Goal: Task Accomplishment & Management: Use online tool/utility

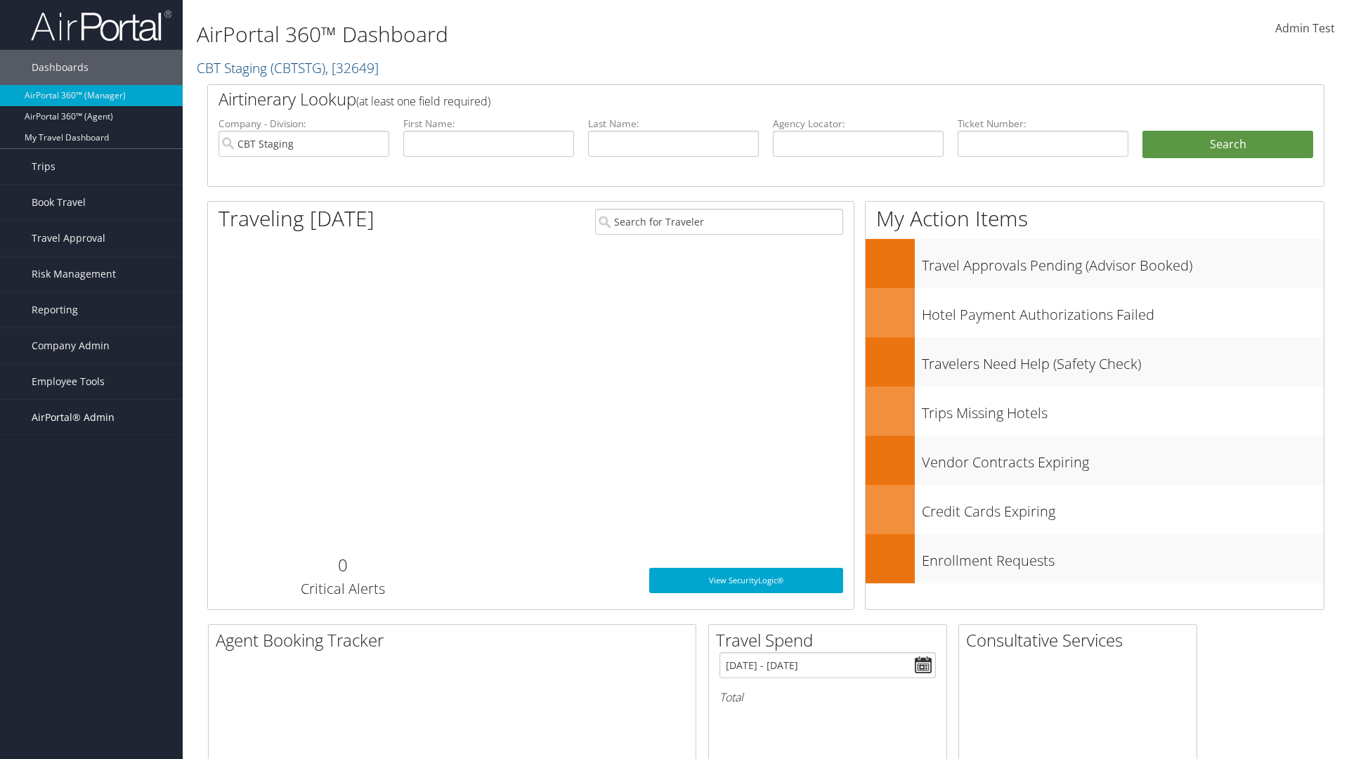
click at [91, 417] on span "AirPortal® Admin" at bounding box center [73, 417] width 83 height 35
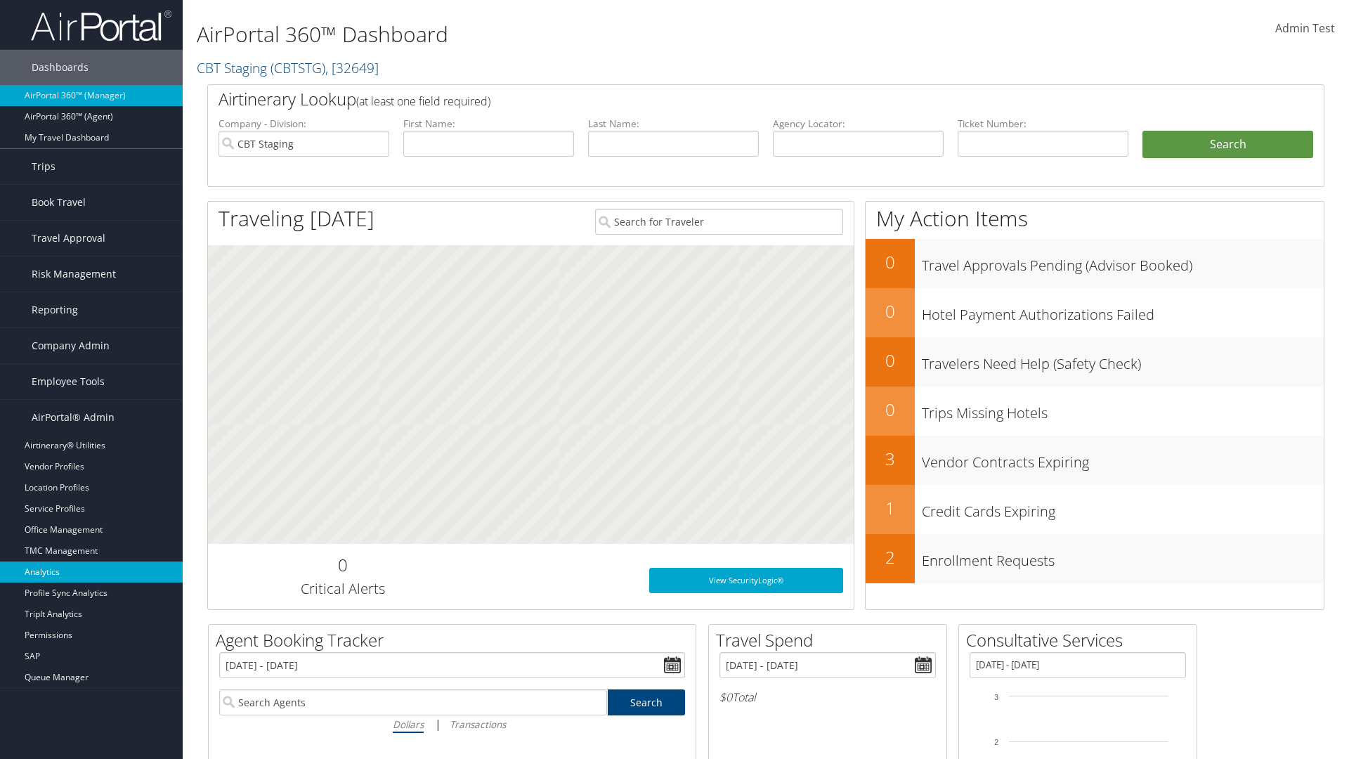
click at [91, 572] on link "Analytics" at bounding box center [91, 571] width 183 height 21
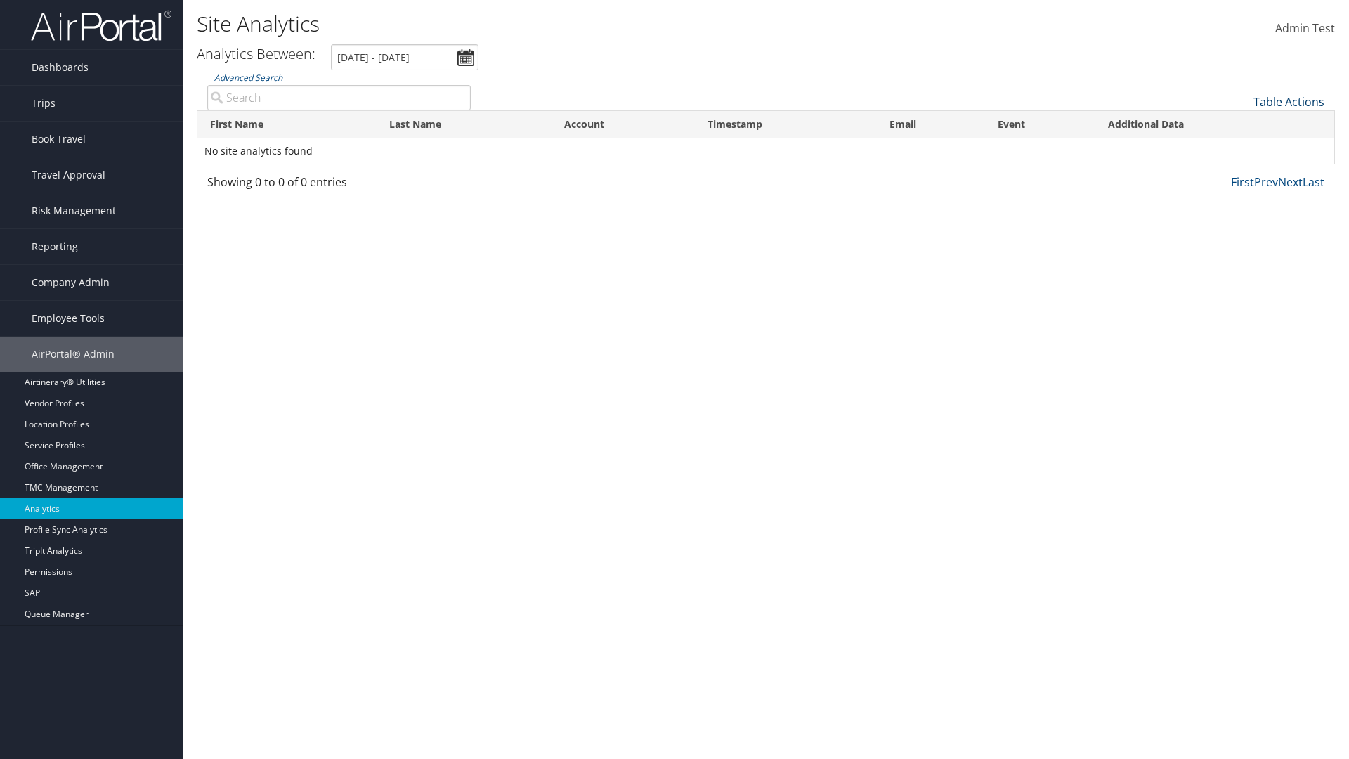
click at [1289, 102] on link "Table Actions" at bounding box center [1288, 101] width 71 height 15
click at [1241, 124] on link "Column Visibility" at bounding box center [1241, 124] width 185 height 24
click at [1241, 125] on link "First Name" at bounding box center [1241, 125] width 185 height 24
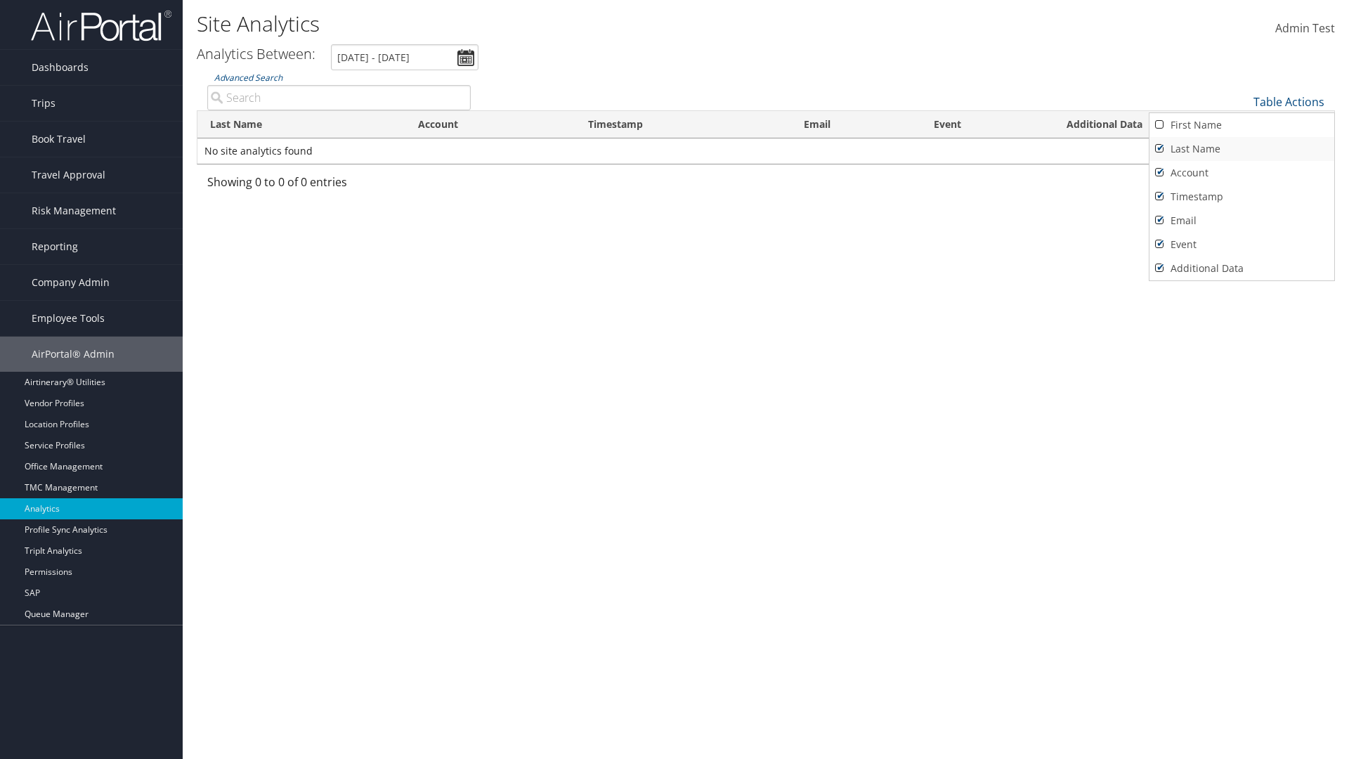
click at [1241, 149] on link "Last Name" at bounding box center [1241, 149] width 185 height 24
click at [1241, 173] on link "Account" at bounding box center [1241, 173] width 185 height 24
click at [1241, 197] on link "Timestamp" at bounding box center [1241, 197] width 185 height 24
click at [1241, 221] on link "Email" at bounding box center [1241, 221] width 185 height 24
click at [1241, 244] on link "Event" at bounding box center [1241, 245] width 185 height 24
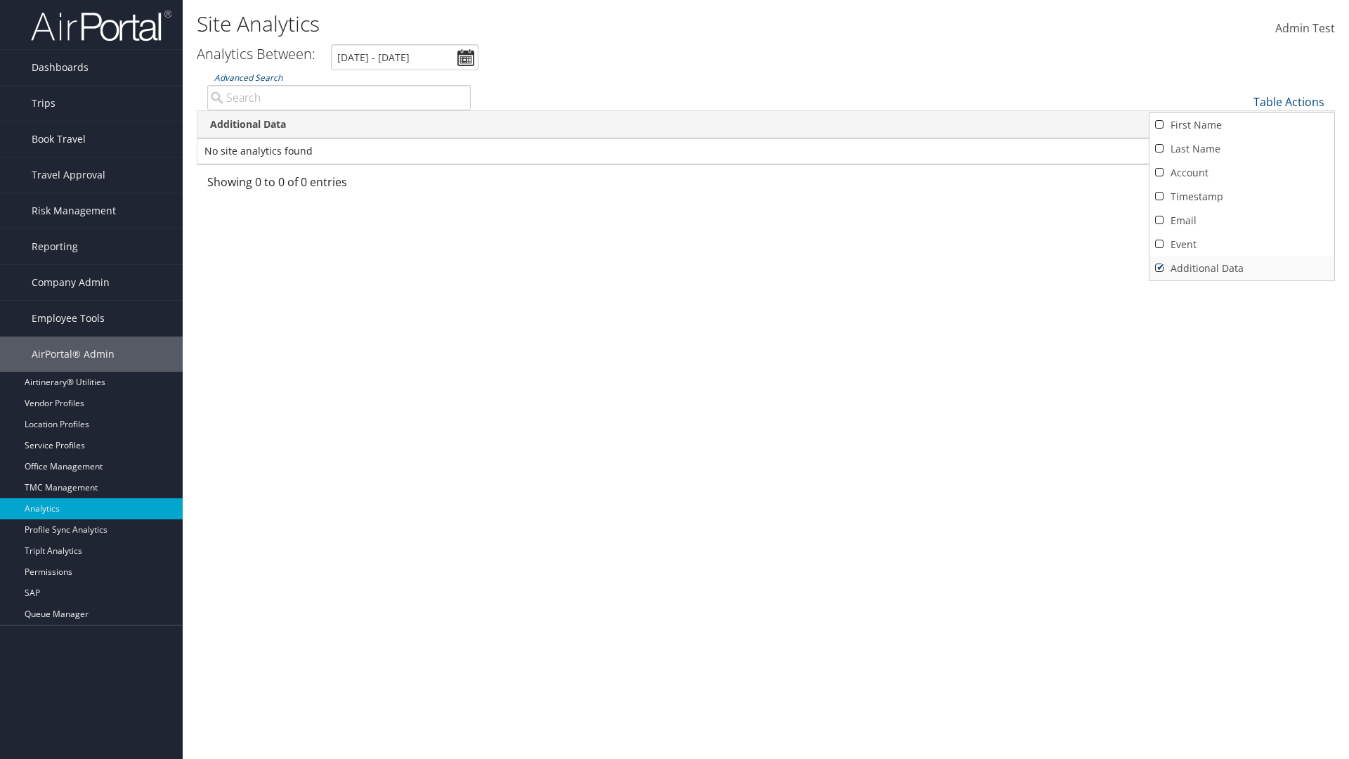
click at [1241, 268] on link "Additional Data" at bounding box center [1241, 268] width 185 height 24
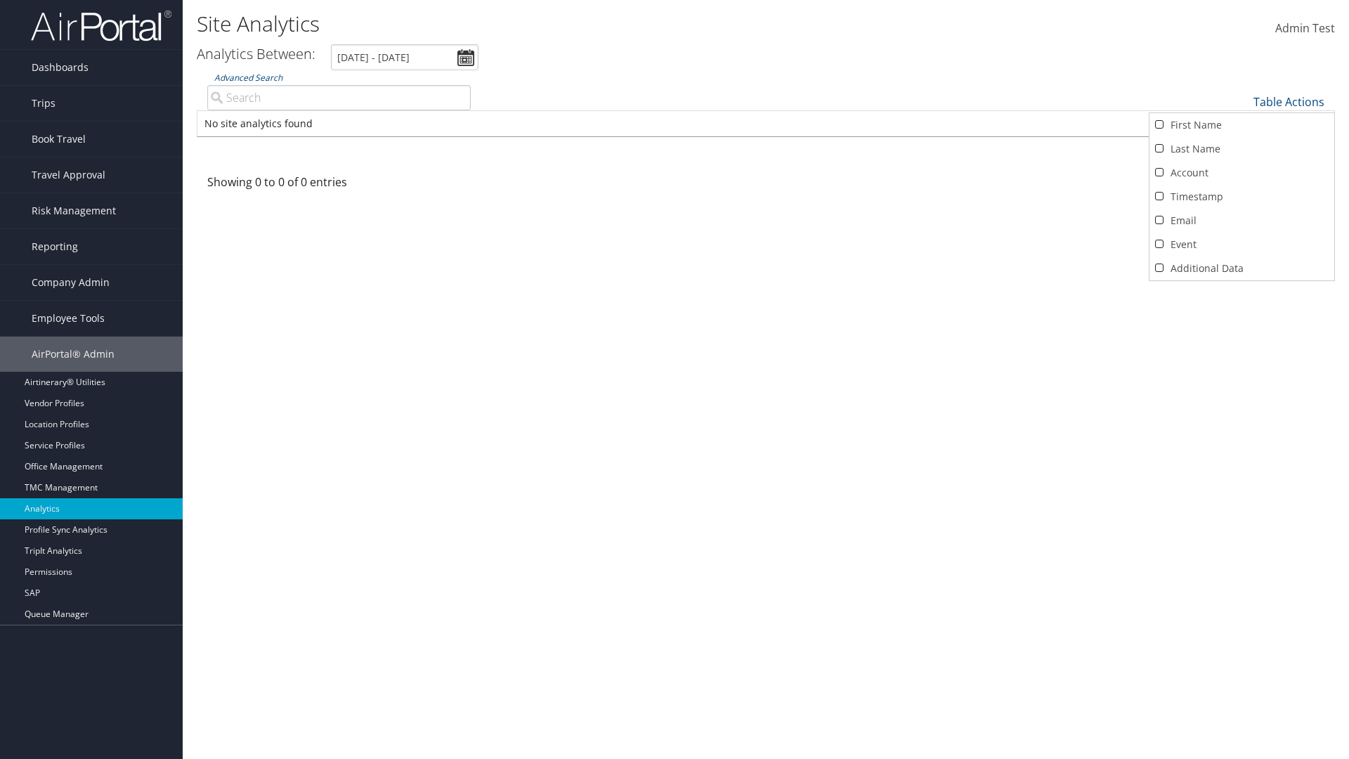
click at [674, 379] on div at bounding box center [674, 379] width 1349 height 759
click at [1289, 102] on link "Table Actions" at bounding box center [1288, 101] width 71 height 15
click at [1241, 124] on link "Column Visibility" at bounding box center [1241, 124] width 185 height 24
click at [1241, 125] on link "First Name" at bounding box center [1241, 125] width 185 height 24
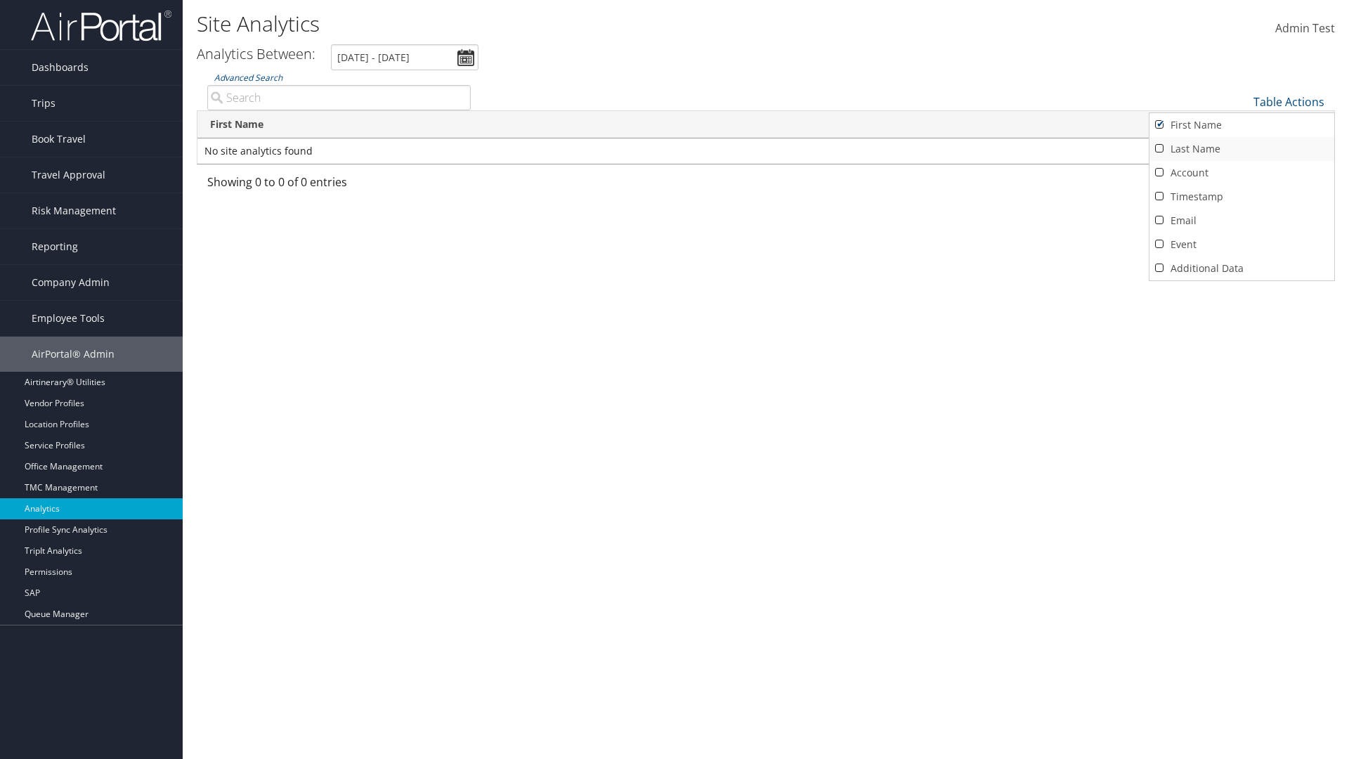
click at [1241, 149] on link "Last Name" at bounding box center [1241, 149] width 185 height 24
click at [1241, 173] on link "Account" at bounding box center [1241, 173] width 185 height 24
click at [1241, 197] on link "Timestamp" at bounding box center [1241, 197] width 185 height 24
click at [1241, 221] on link "Email" at bounding box center [1241, 221] width 185 height 24
click at [1241, 244] on link "Event" at bounding box center [1241, 245] width 185 height 24
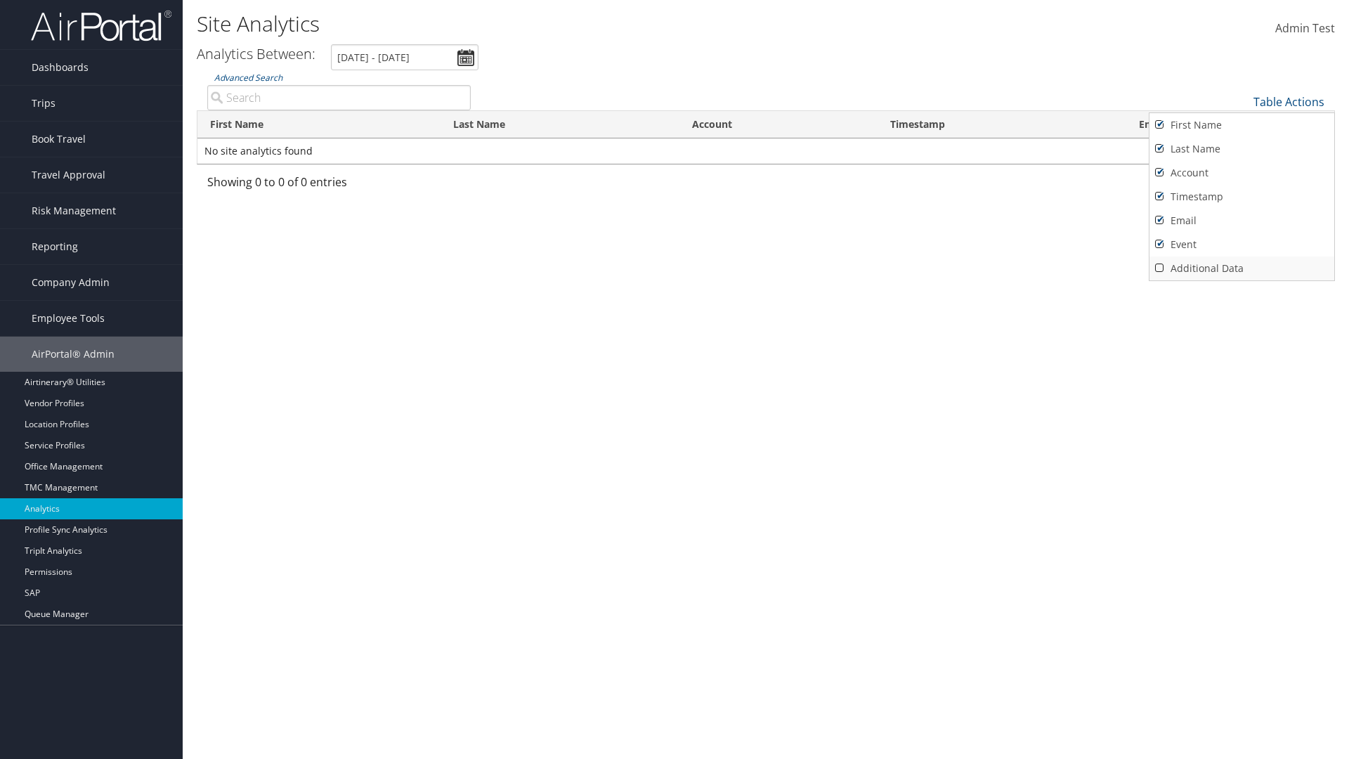
click at [1241, 268] on link "Additional Data" at bounding box center [1241, 268] width 185 height 24
click at [674, 379] on div at bounding box center [674, 379] width 1349 height 759
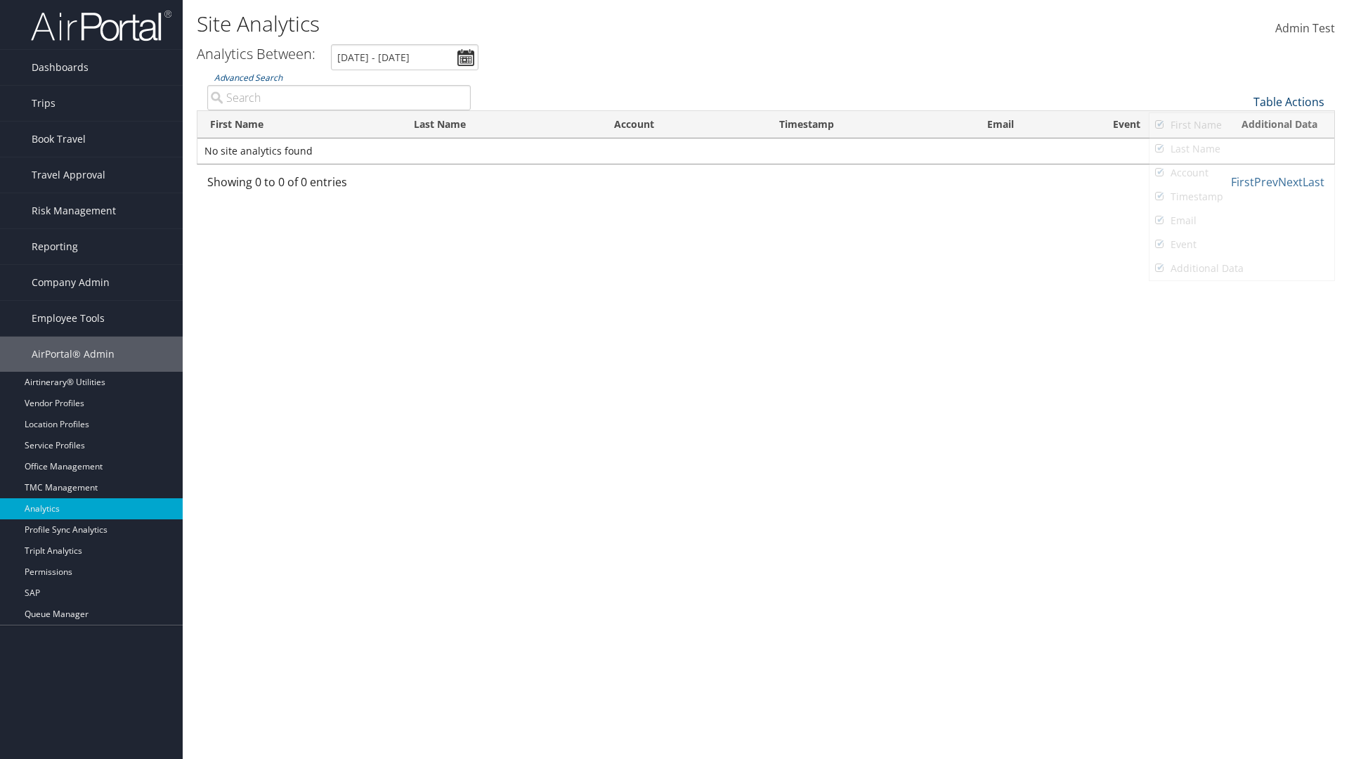
click at [1289, 102] on link "Table Actions" at bounding box center [1288, 101] width 71 height 15
click at [1241, 148] on link "Page Length" at bounding box center [1241, 148] width 185 height 24
click at [1241, 149] on link "25" at bounding box center [1241, 149] width 185 height 24
click at [1289, 102] on link "Table Actions" at bounding box center [1288, 101] width 71 height 15
click at [1241, 148] on link "Page Length" at bounding box center [1241, 148] width 185 height 24
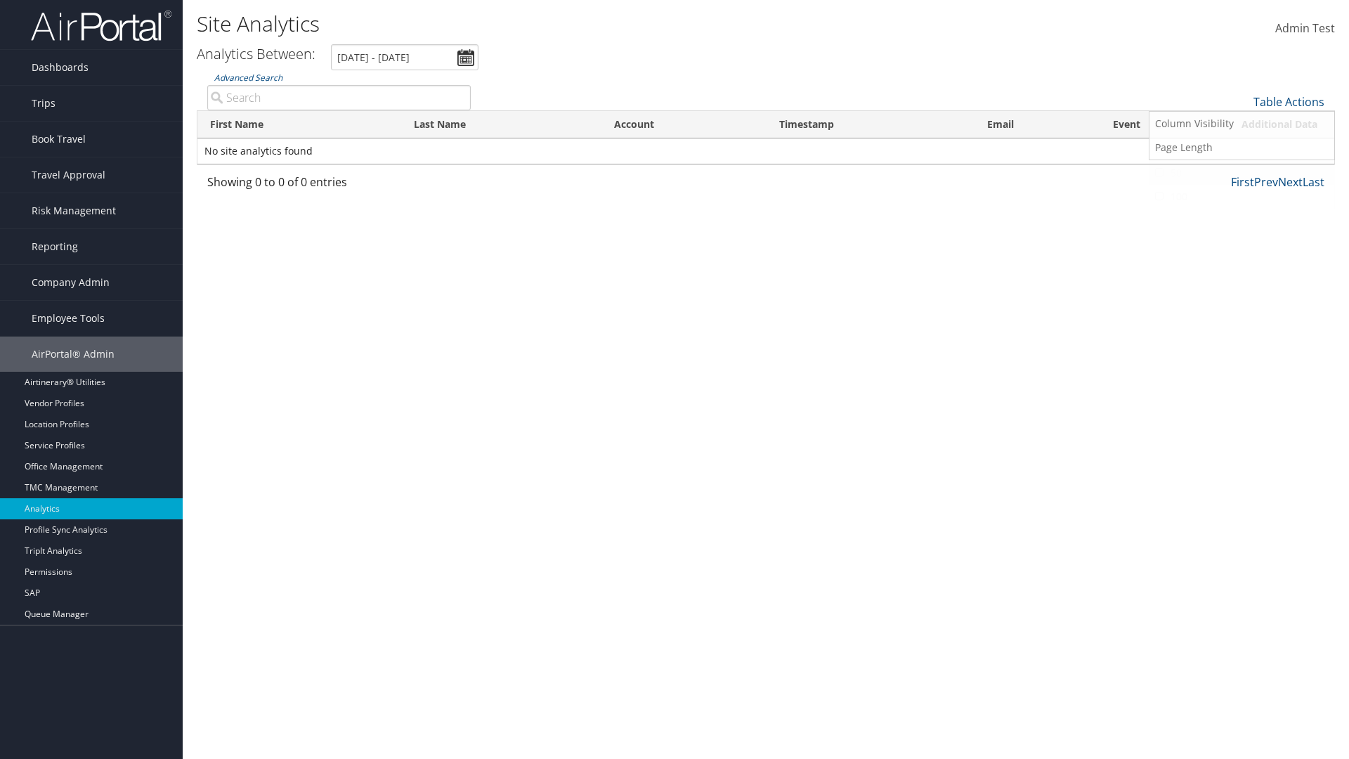
click at [1241, 173] on link "50" at bounding box center [1241, 173] width 185 height 24
